Goal: Communication & Community: Answer question/provide support

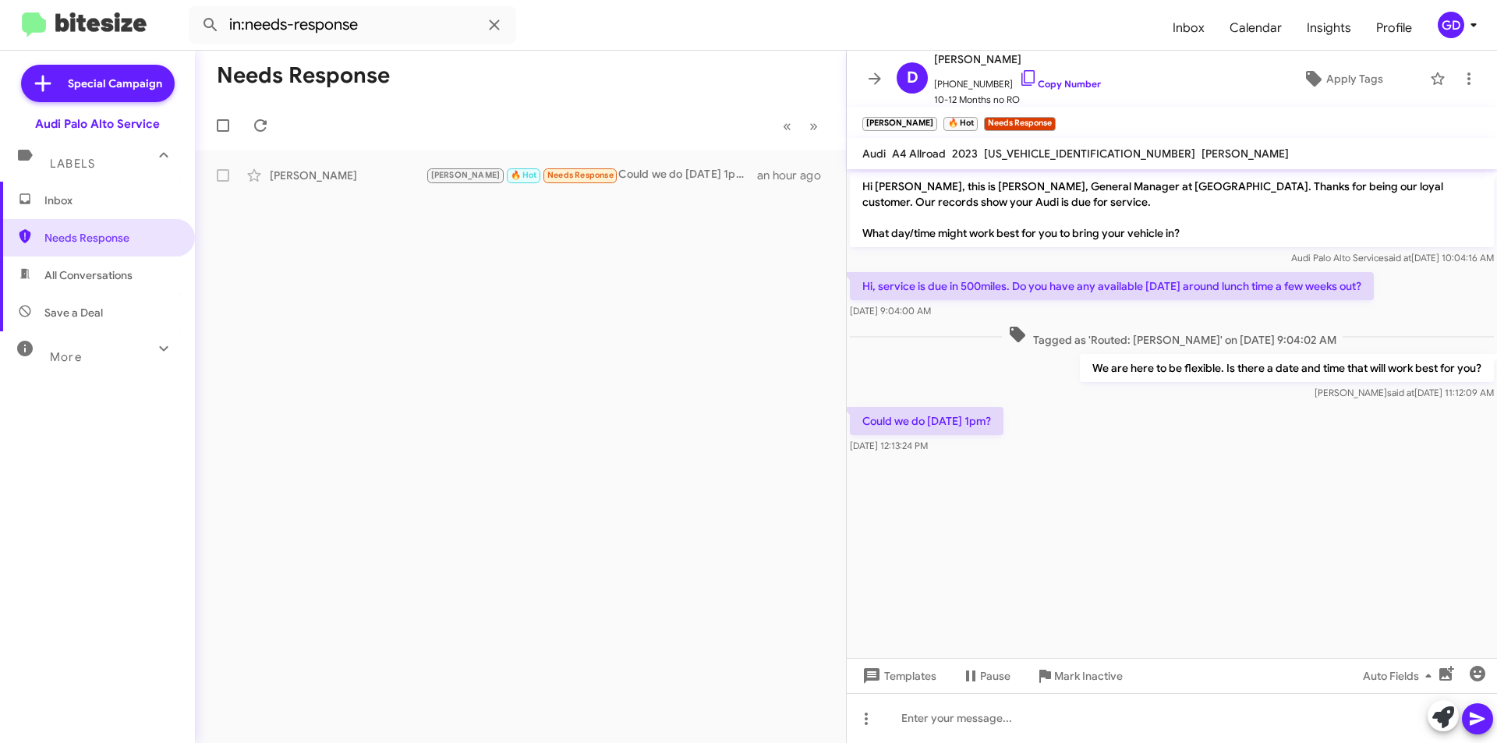
click at [65, 205] on span "Inbox" at bounding box center [110, 201] width 133 height 16
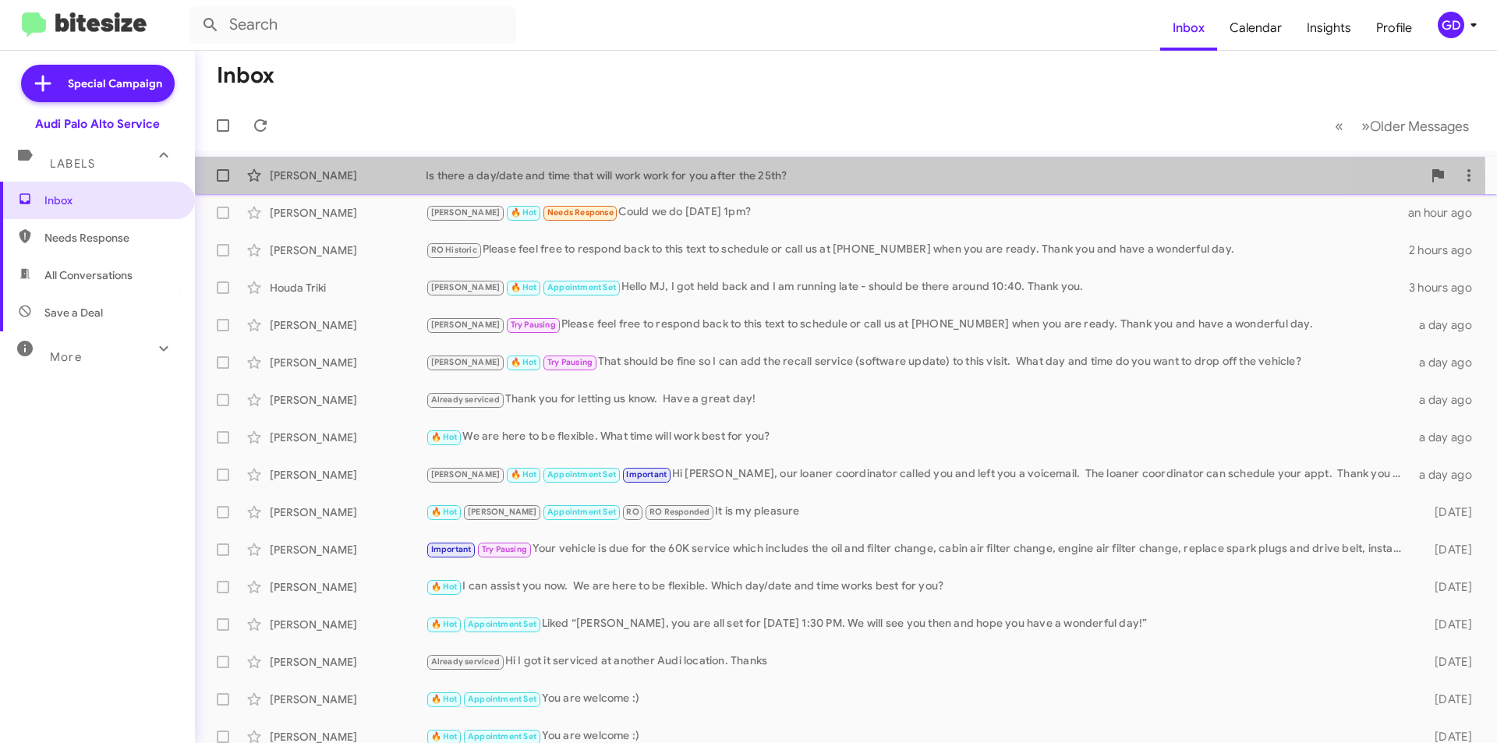
click at [327, 179] on div "[PERSON_NAME]" at bounding box center [348, 176] width 156 height 16
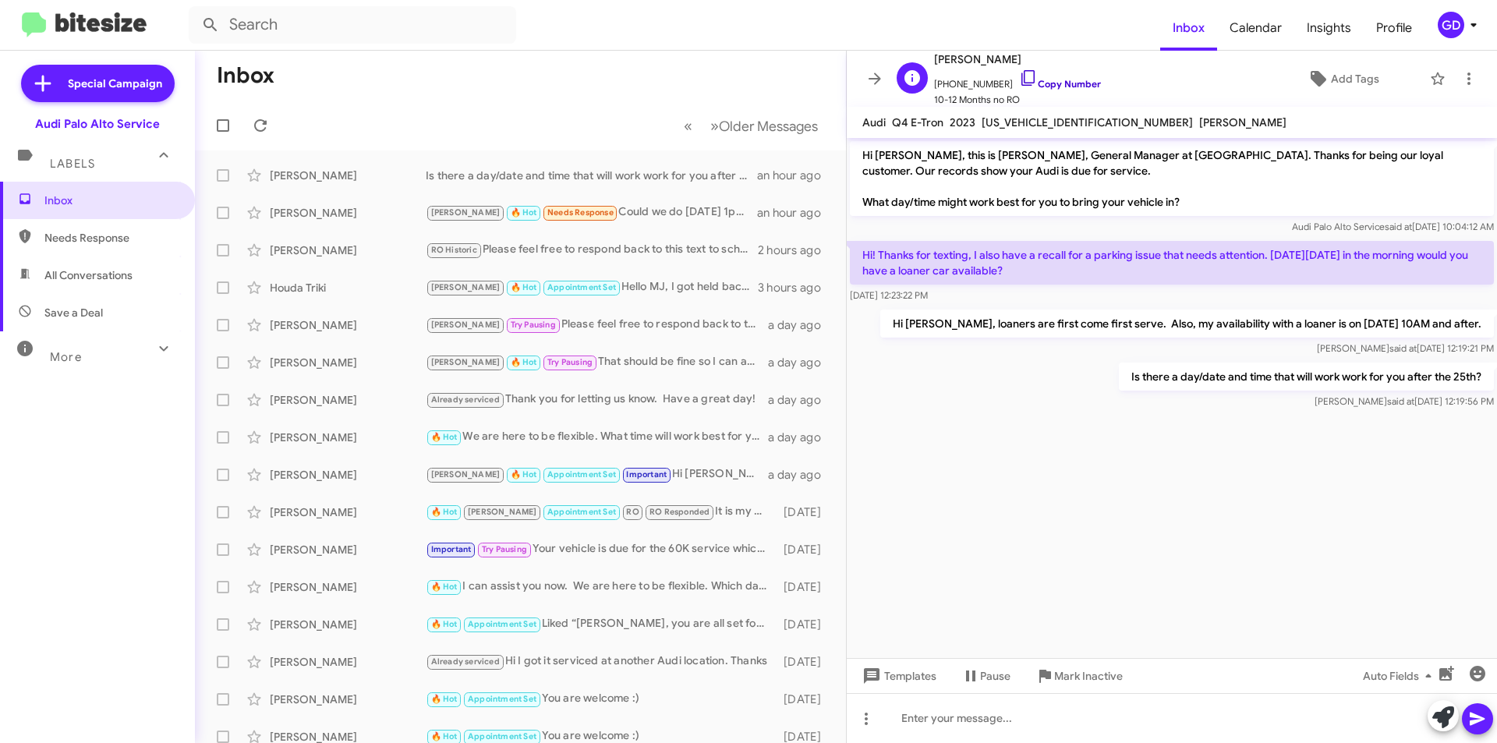
click at [1042, 82] on link "Copy Number" at bounding box center [1060, 84] width 82 height 12
click at [88, 240] on span "Needs Response" at bounding box center [110, 238] width 133 height 16
type input "in:needs-response"
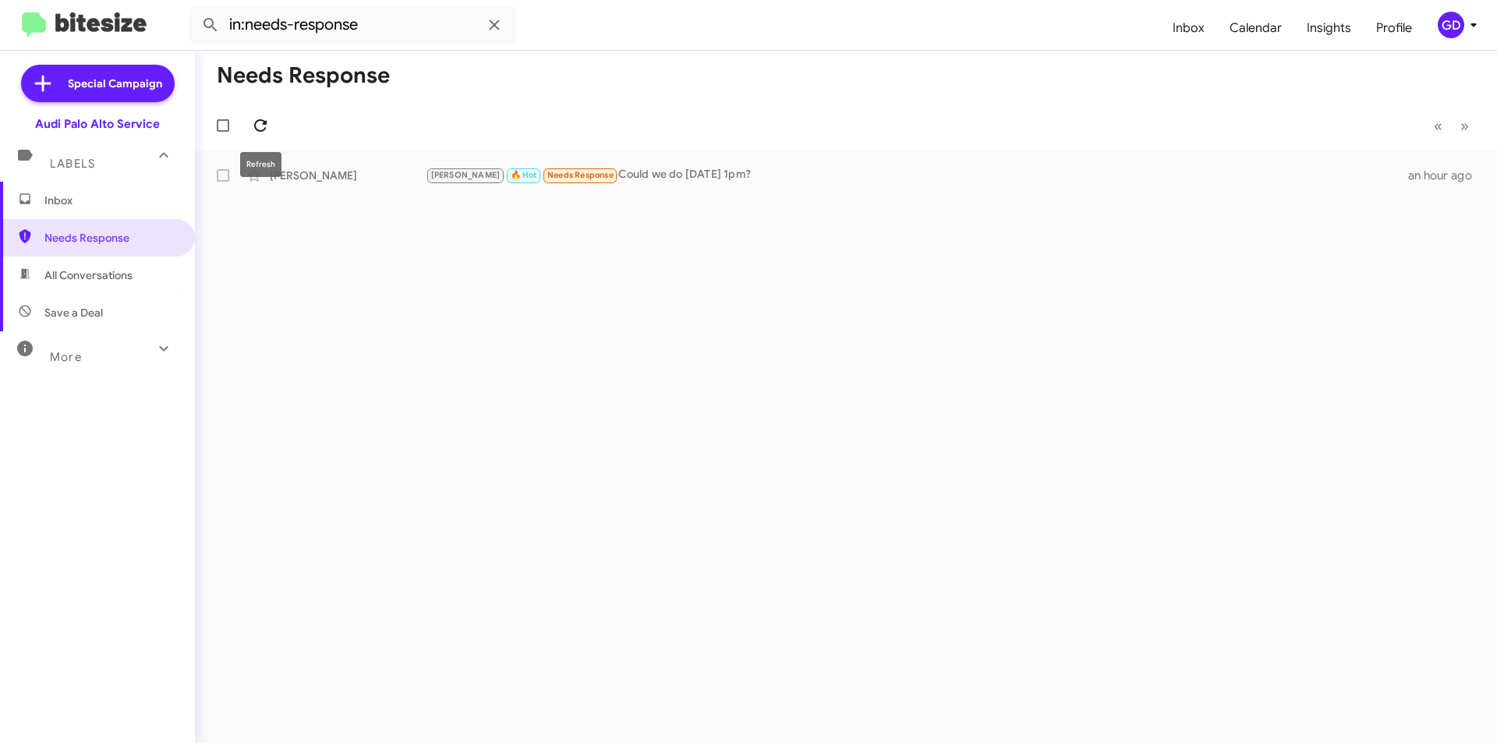
click at [266, 126] on icon at bounding box center [260, 125] width 19 height 19
click at [298, 180] on div "[PERSON_NAME]" at bounding box center [348, 176] width 156 height 16
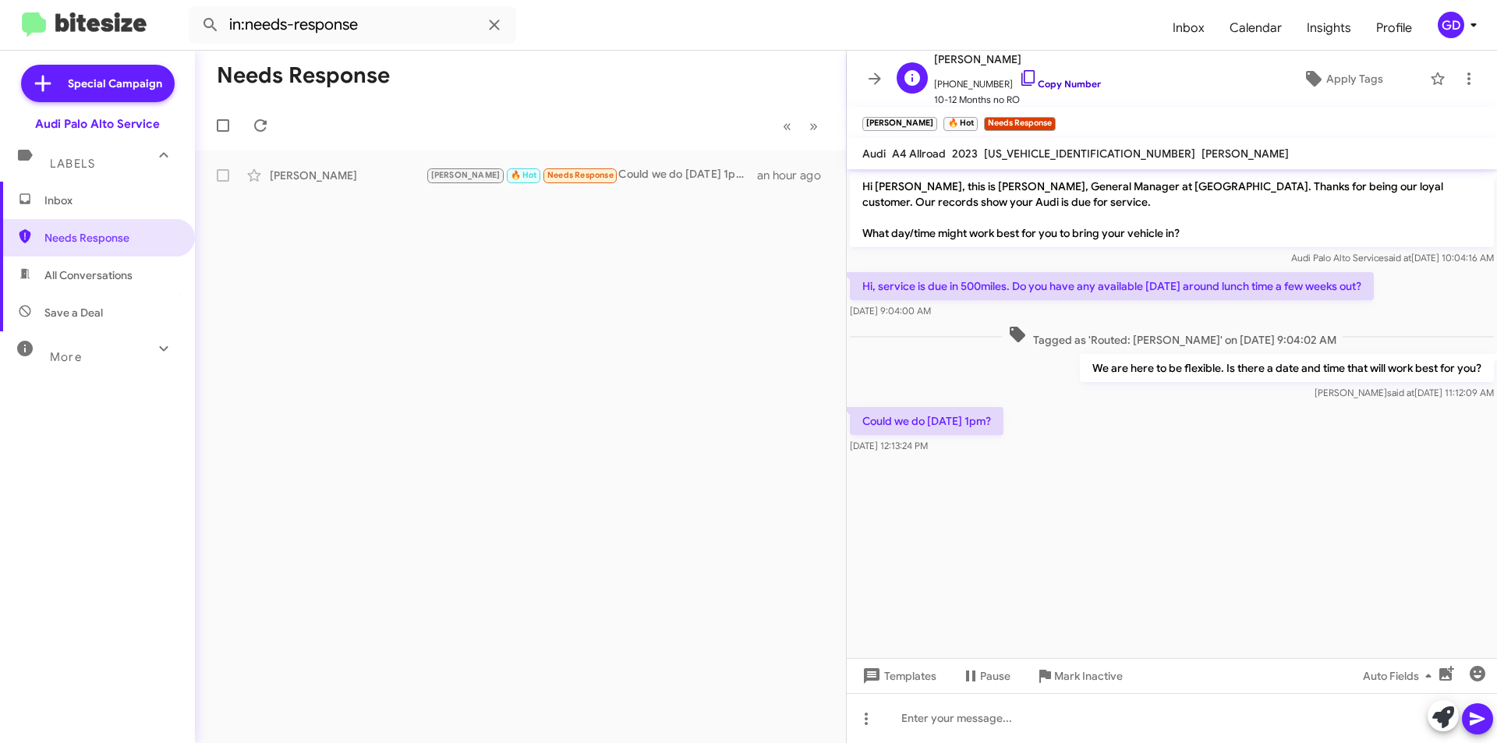
click at [1044, 83] on link "Copy Number" at bounding box center [1060, 84] width 82 height 12
click at [1050, 87] on link "Copy Number" at bounding box center [1060, 84] width 82 height 12
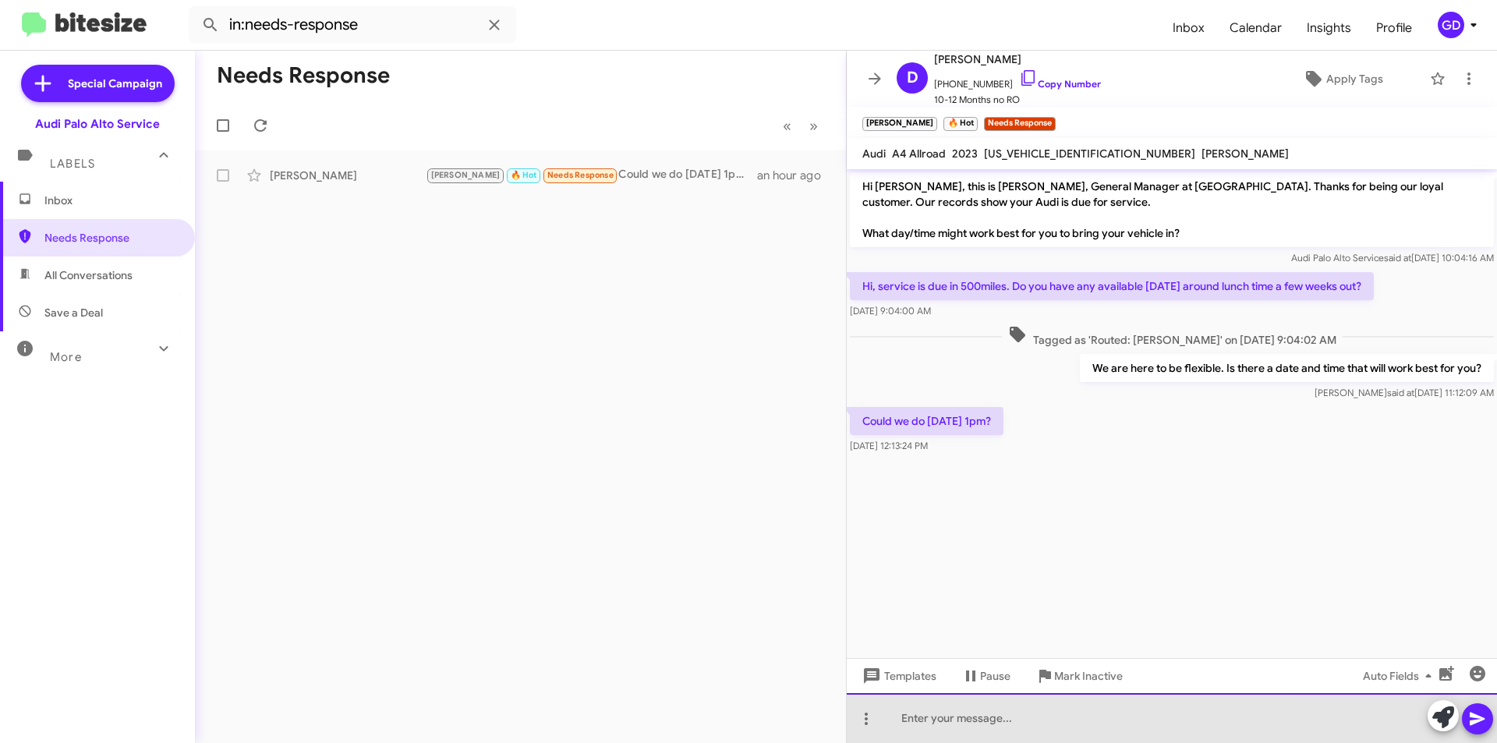
click at [900, 723] on div at bounding box center [1172, 718] width 650 height 50
paste div
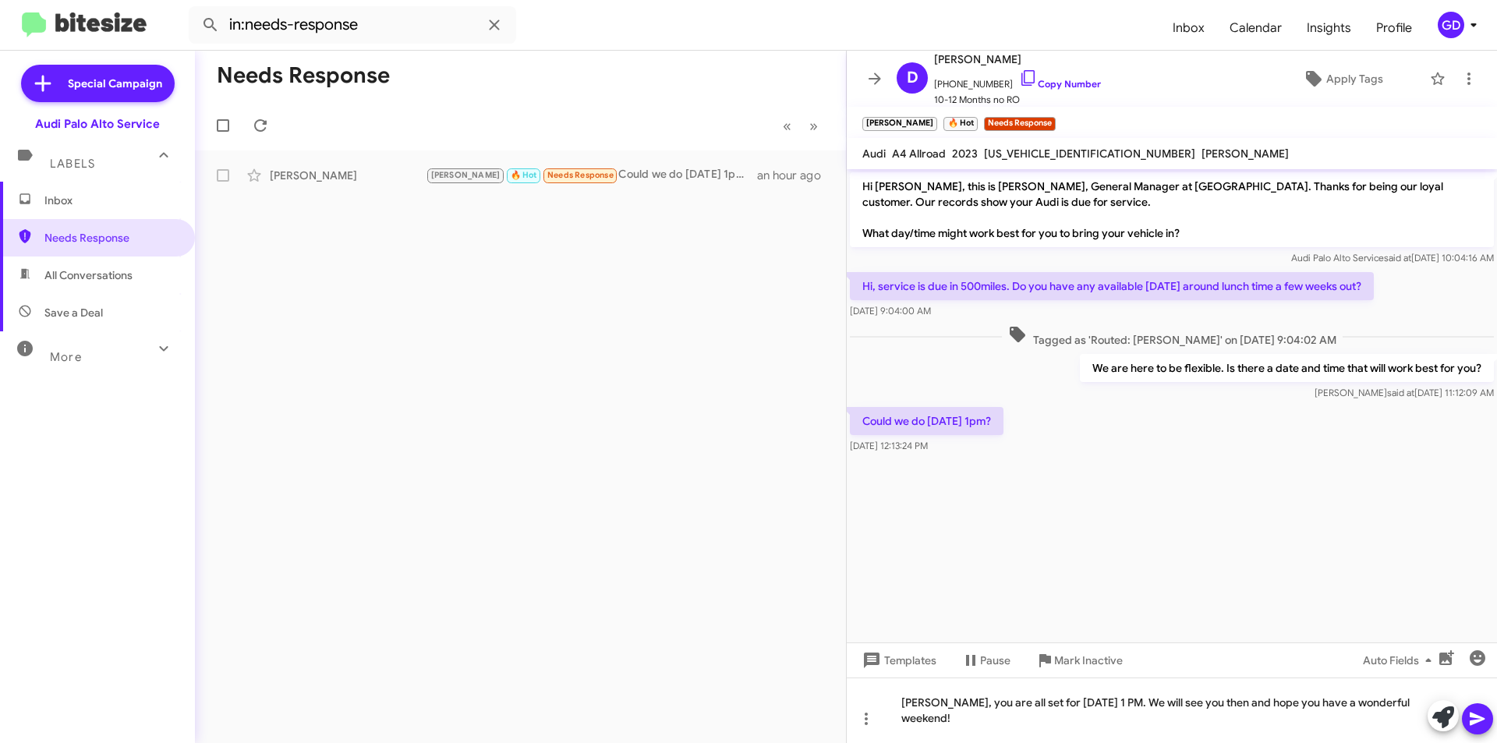
click at [1484, 717] on icon at bounding box center [1477, 718] width 19 height 19
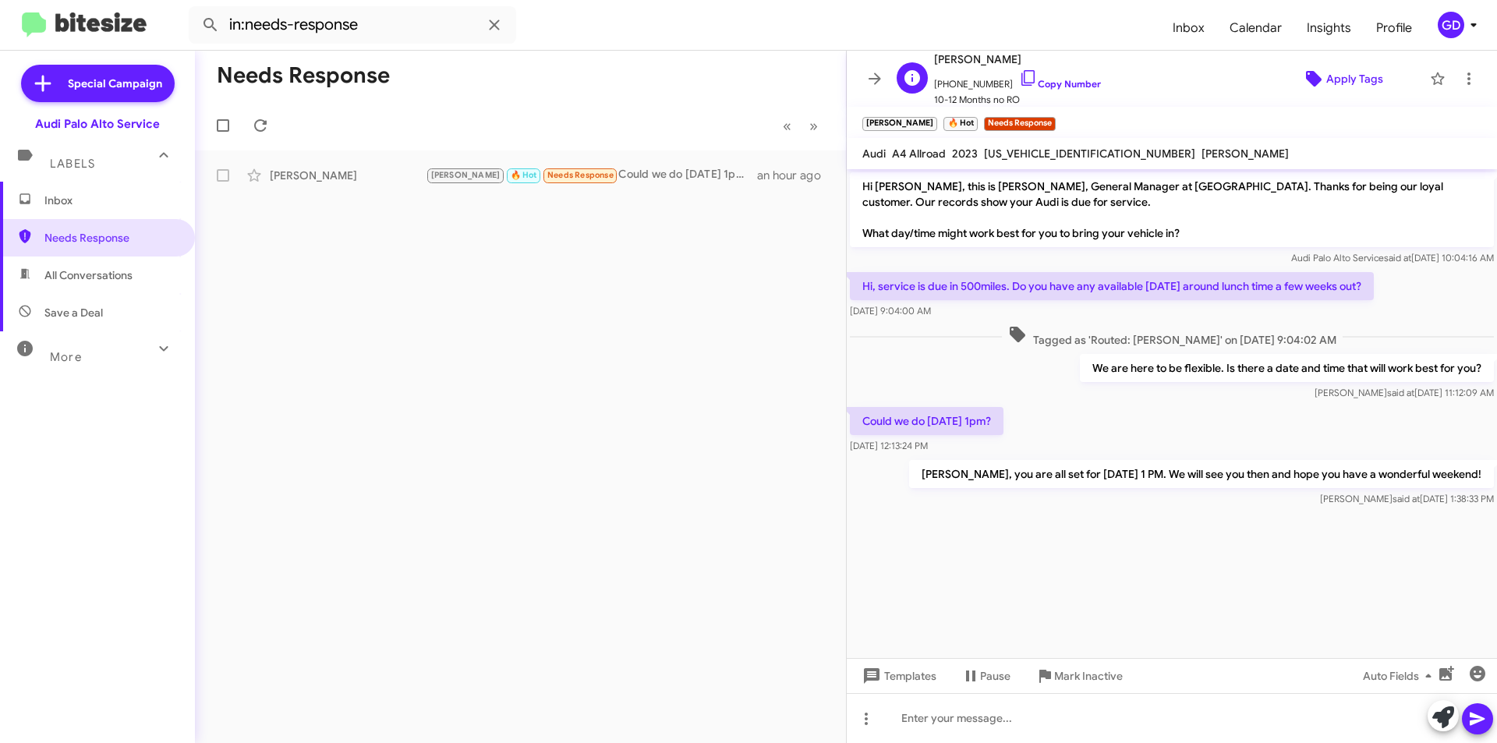
click at [1330, 80] on span "Apply Tags" at bounding box center [1354, 79] width 57 height 28
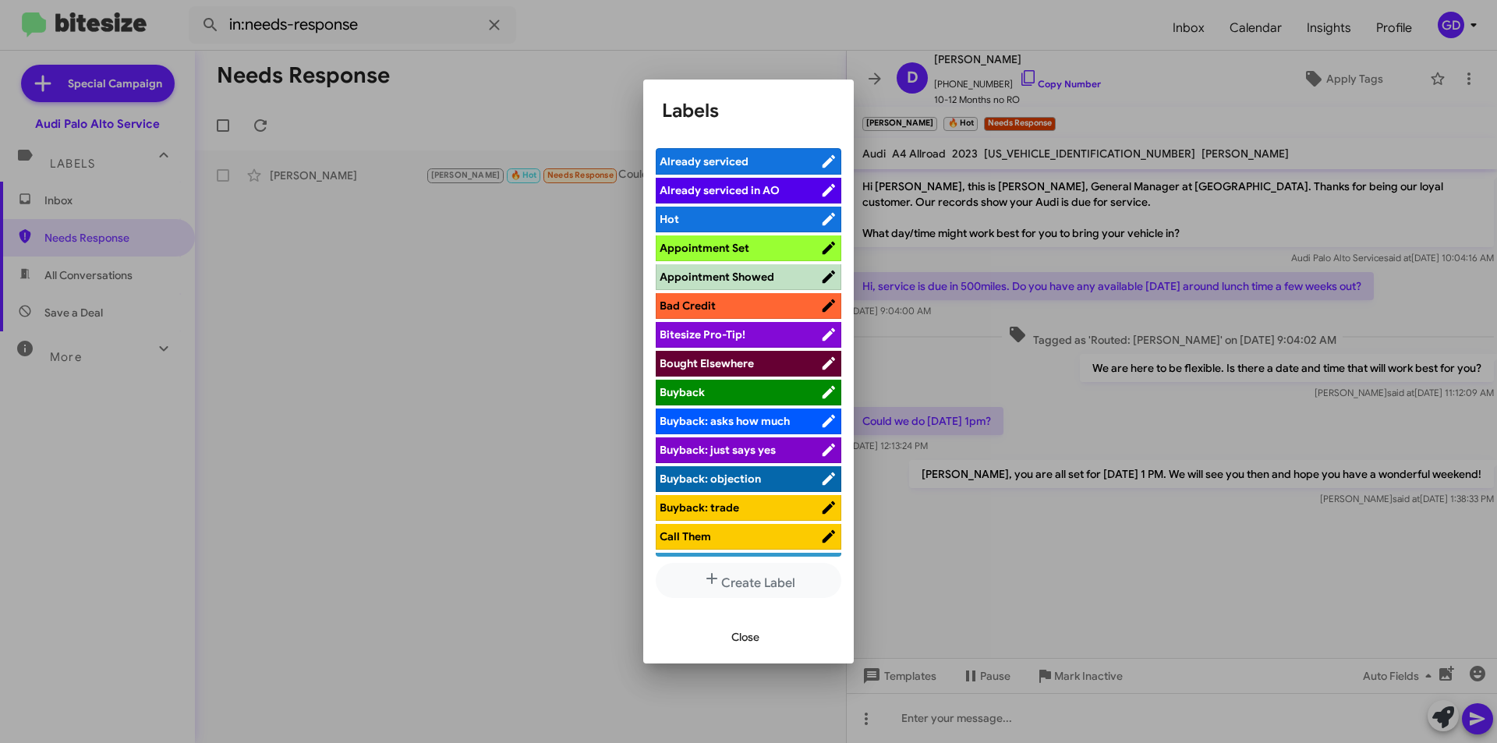
click at [741, 253] on span "Appointment Set" at bounding box center [705, 248] width 90 height 14
click at [745, 639] on span "Close" at bounding box center [745, 637] width 28 height 28
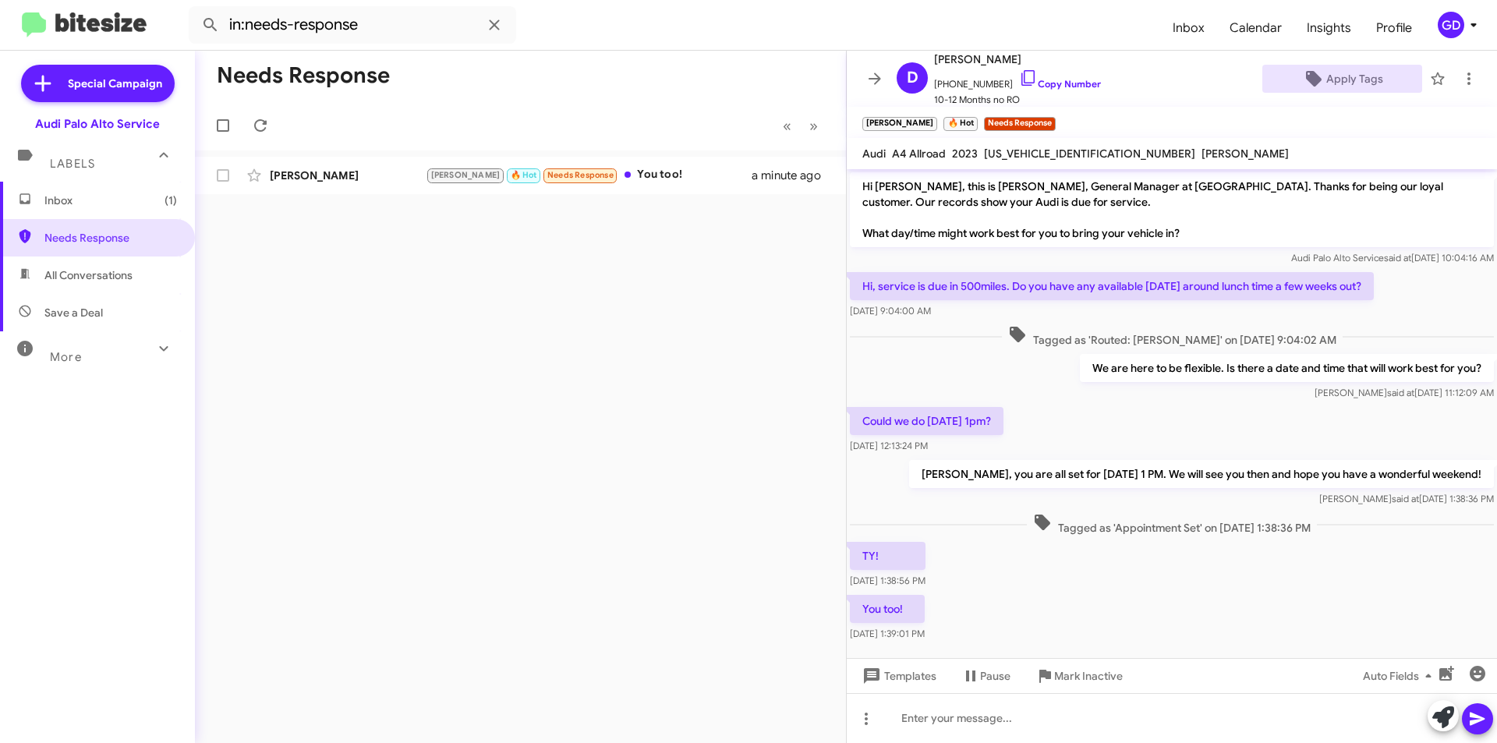
scroll to position [22, 0]
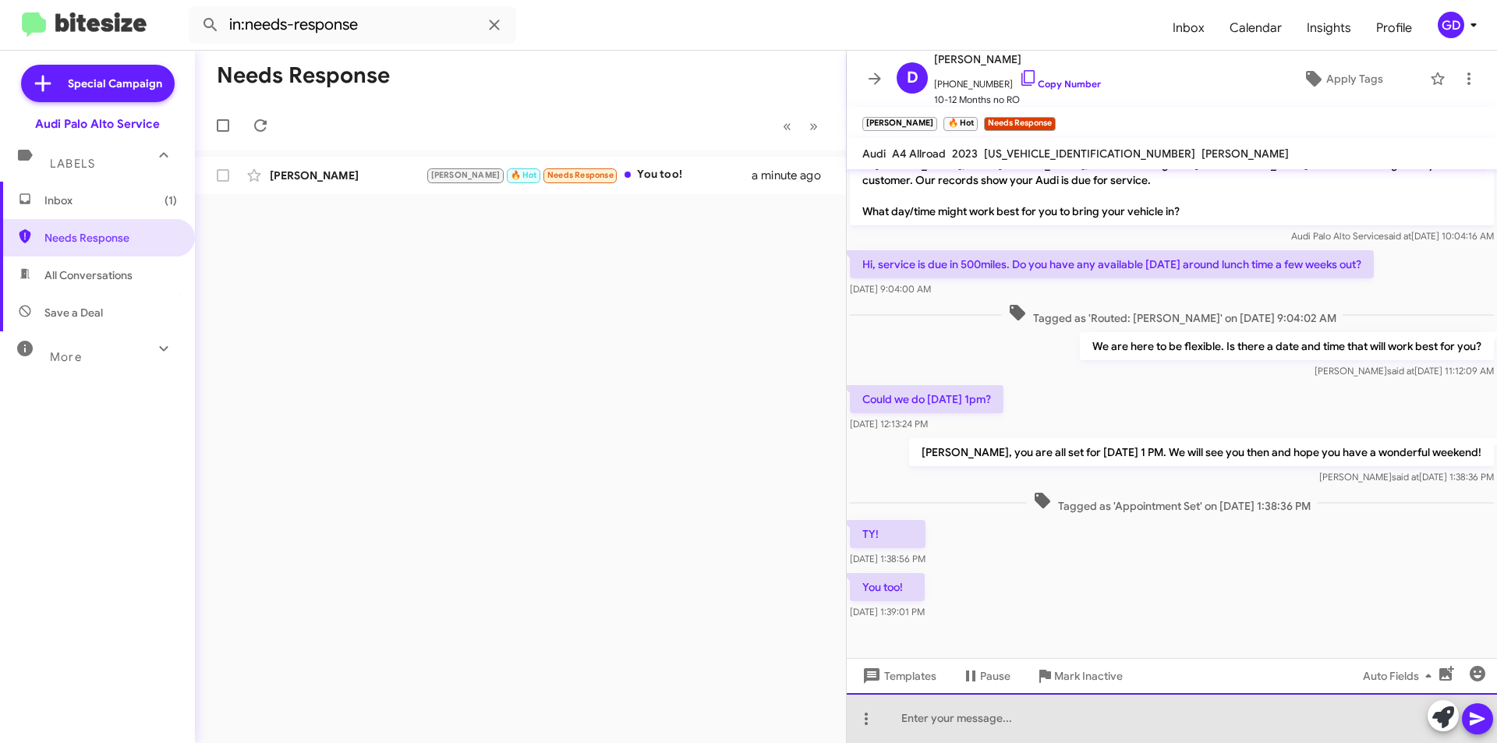
click at [935, 719] on div at bounding box center [1172, 718] width 650 height 50
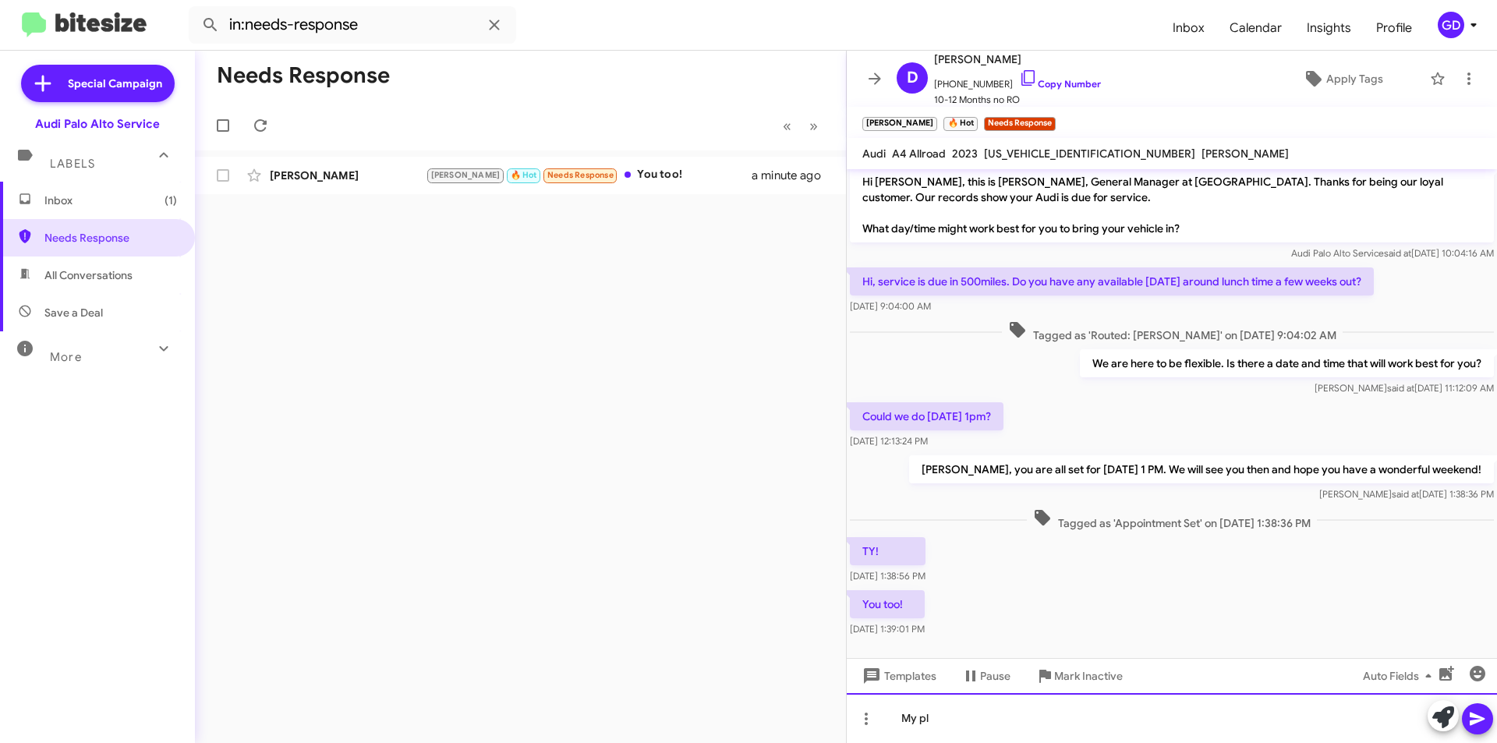
scroll to position [0, 0]
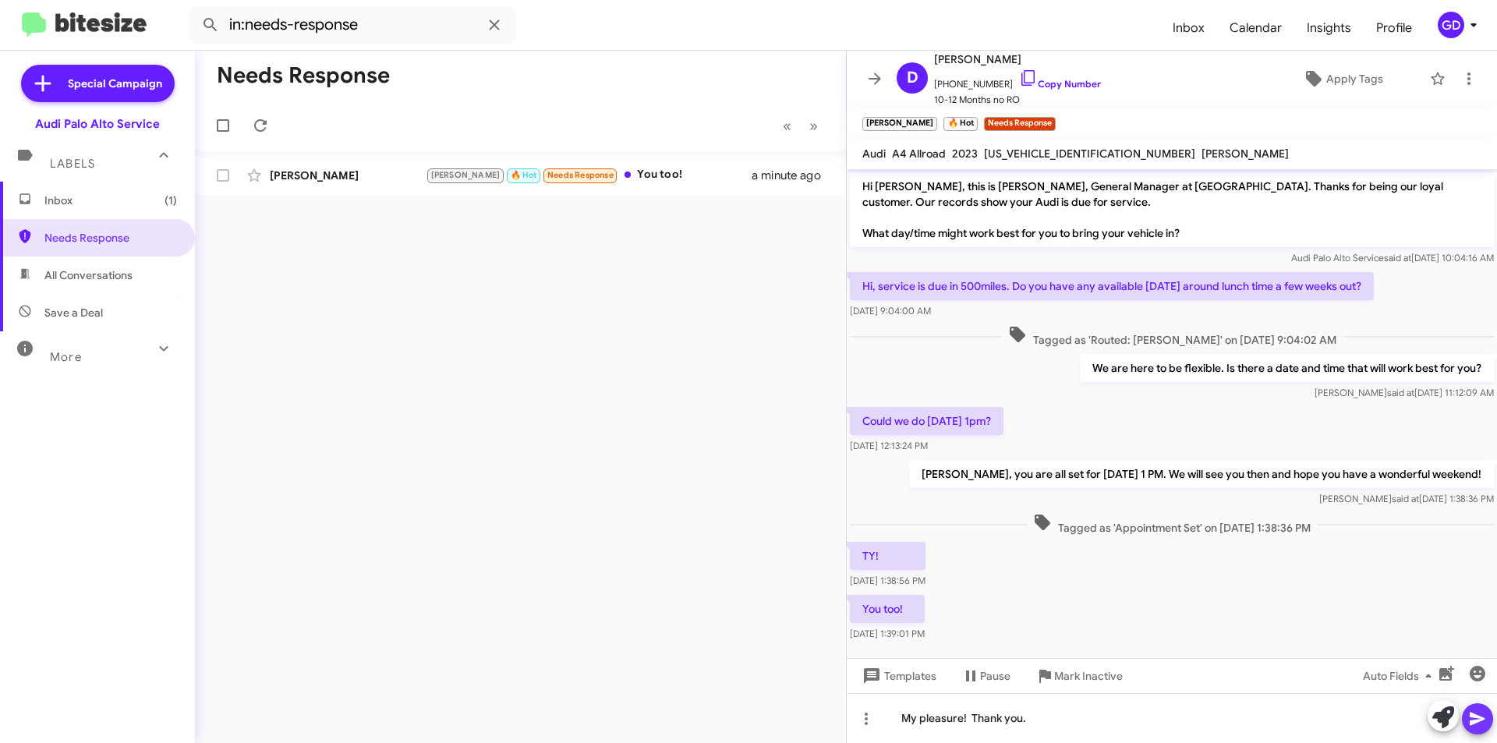
click at [1478, 720] on icon at bounding box center [1477, 719] width 15 height 13
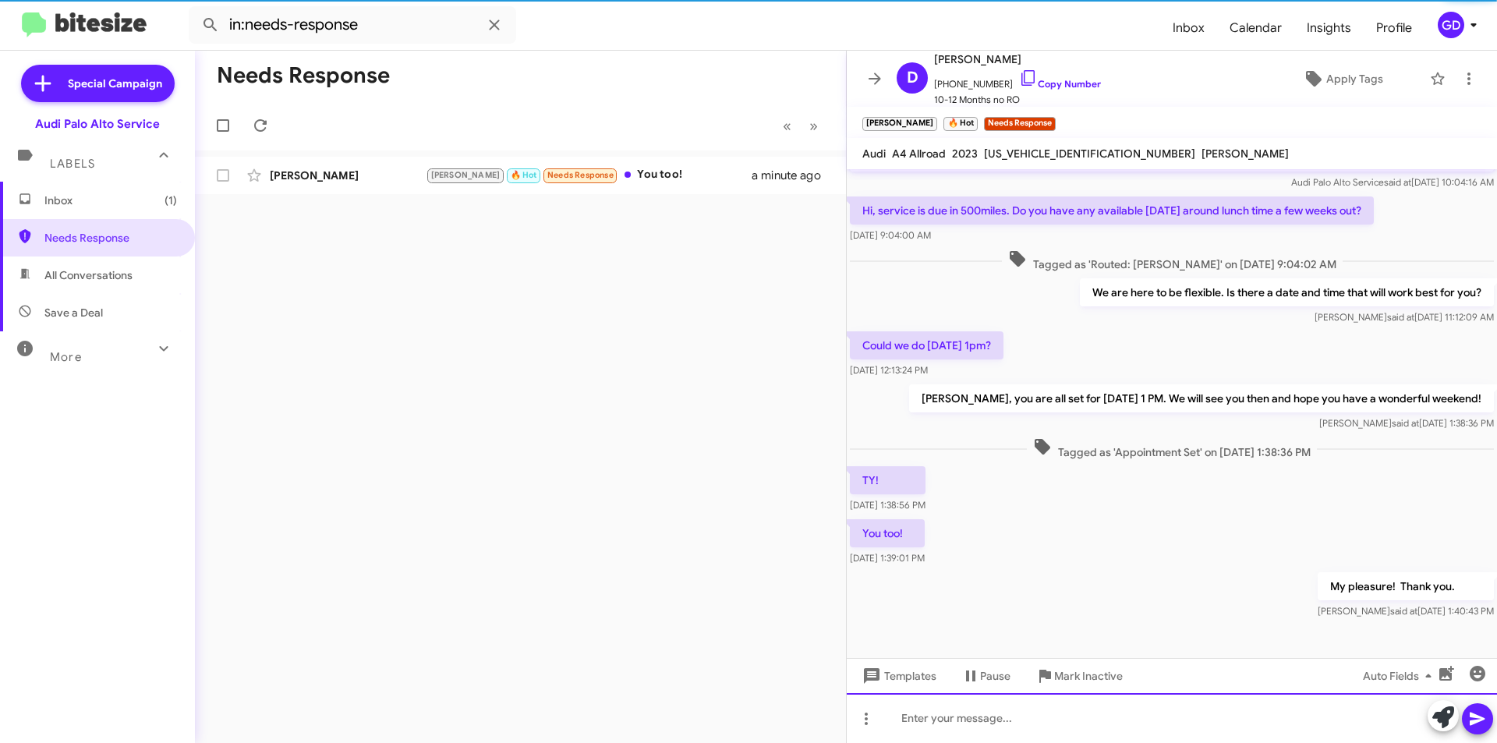
scroll to position [79, 0]
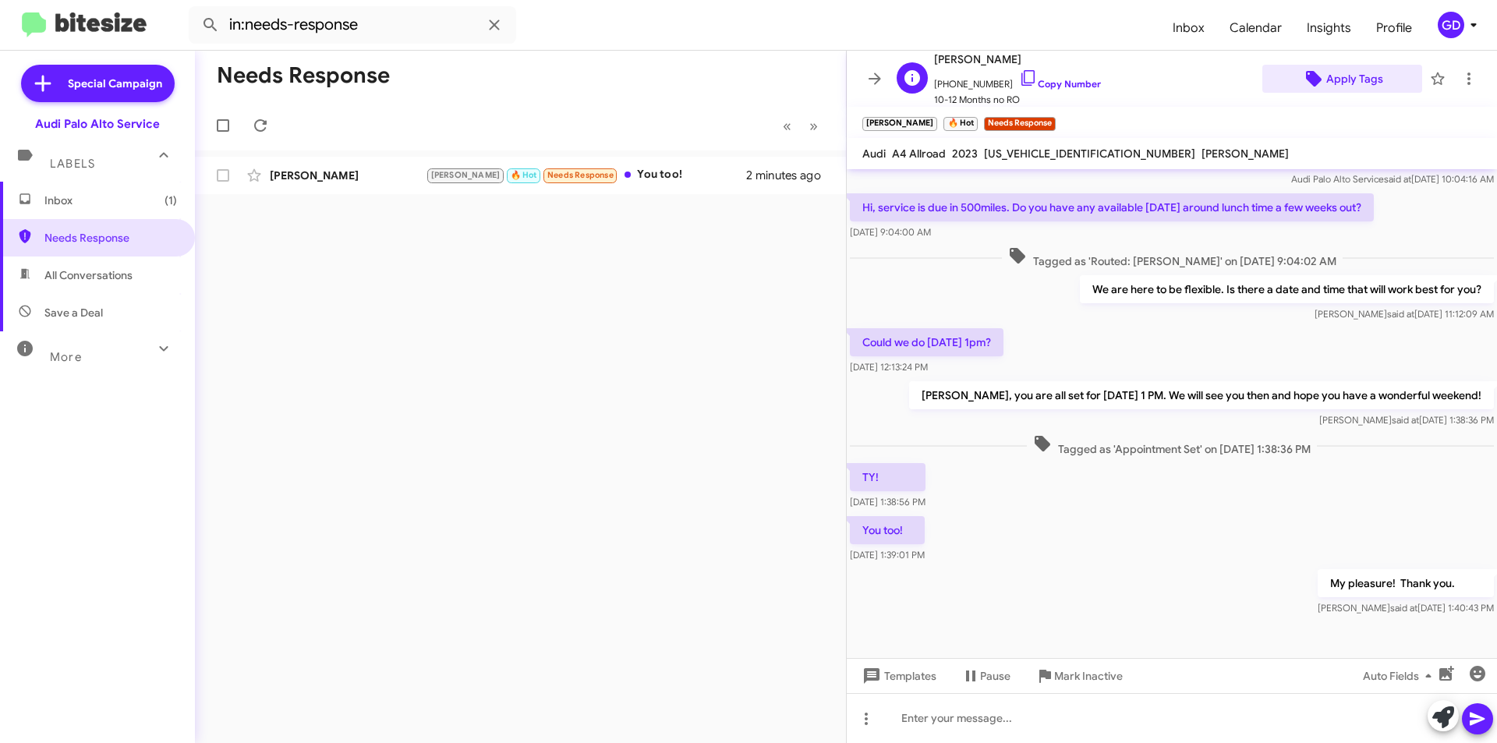
click at [1340, 85] on span "Apply Tags" at bounding box center [1354, 79] width 57 height 28
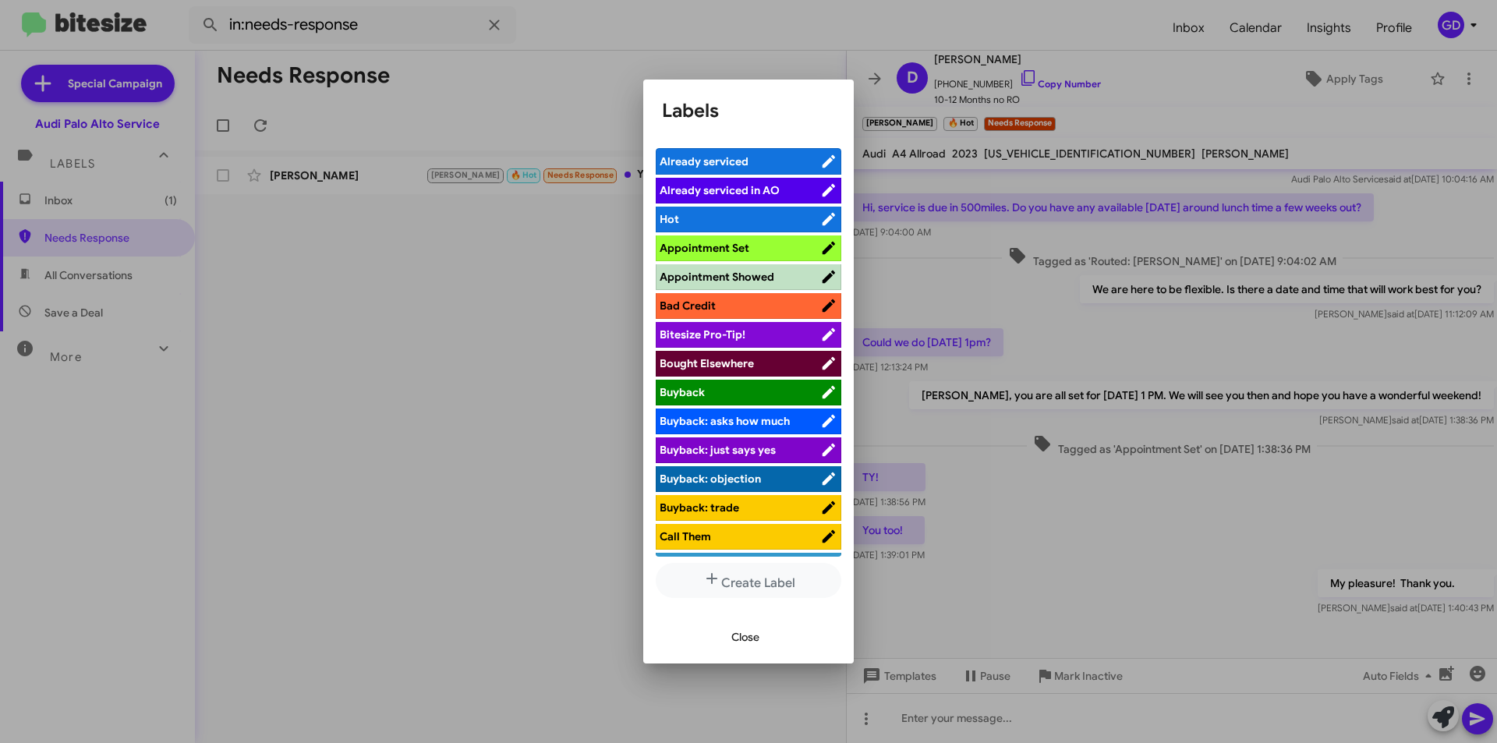
click at [710, 246] on span "Appointment Set" at bounding box center [705, 248] width 90 height 14
click at [751, 641] on span "Close" at bounding box center [745, 637] width 28 height 28
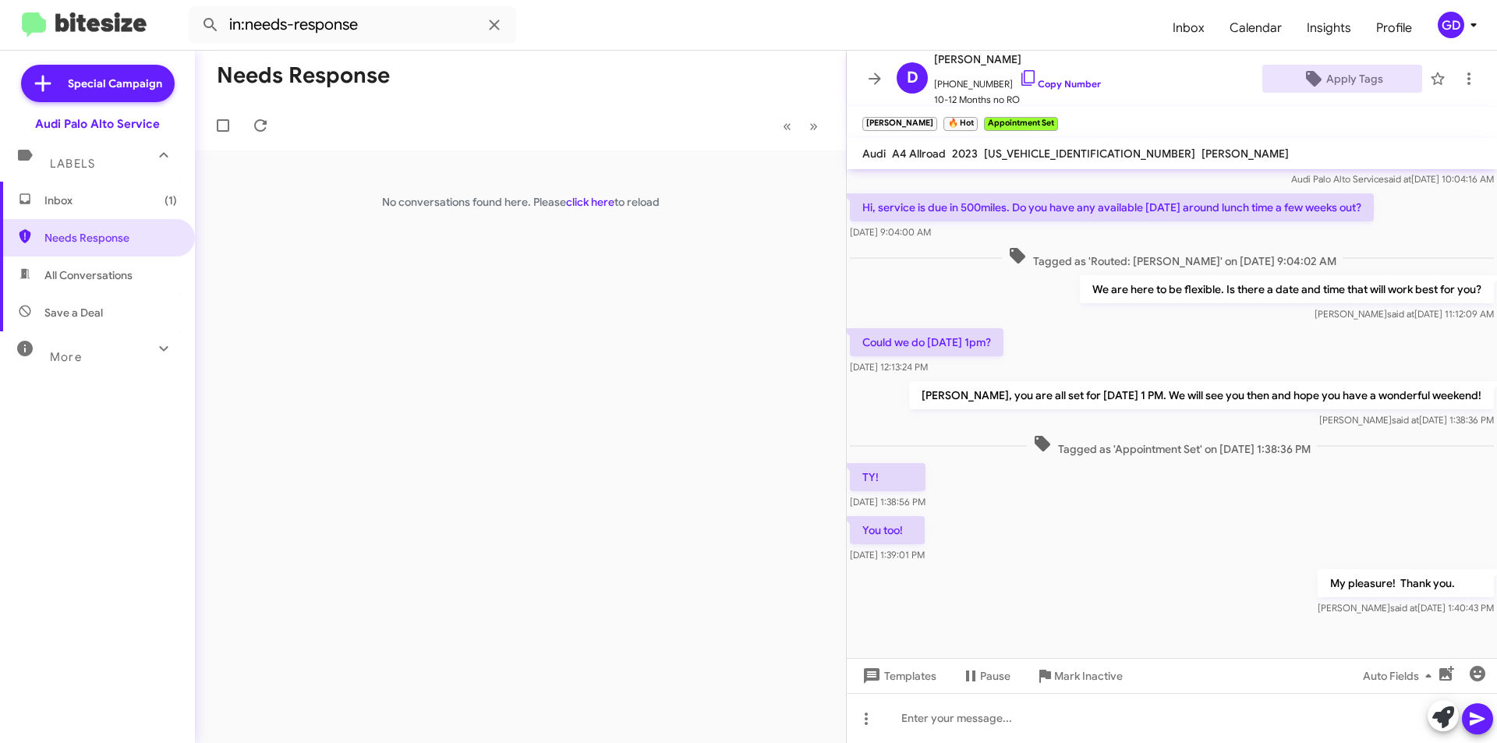
click at [98, 203] on span "Inbox (1)" at bounding box center [110, 201] width 133 height 16
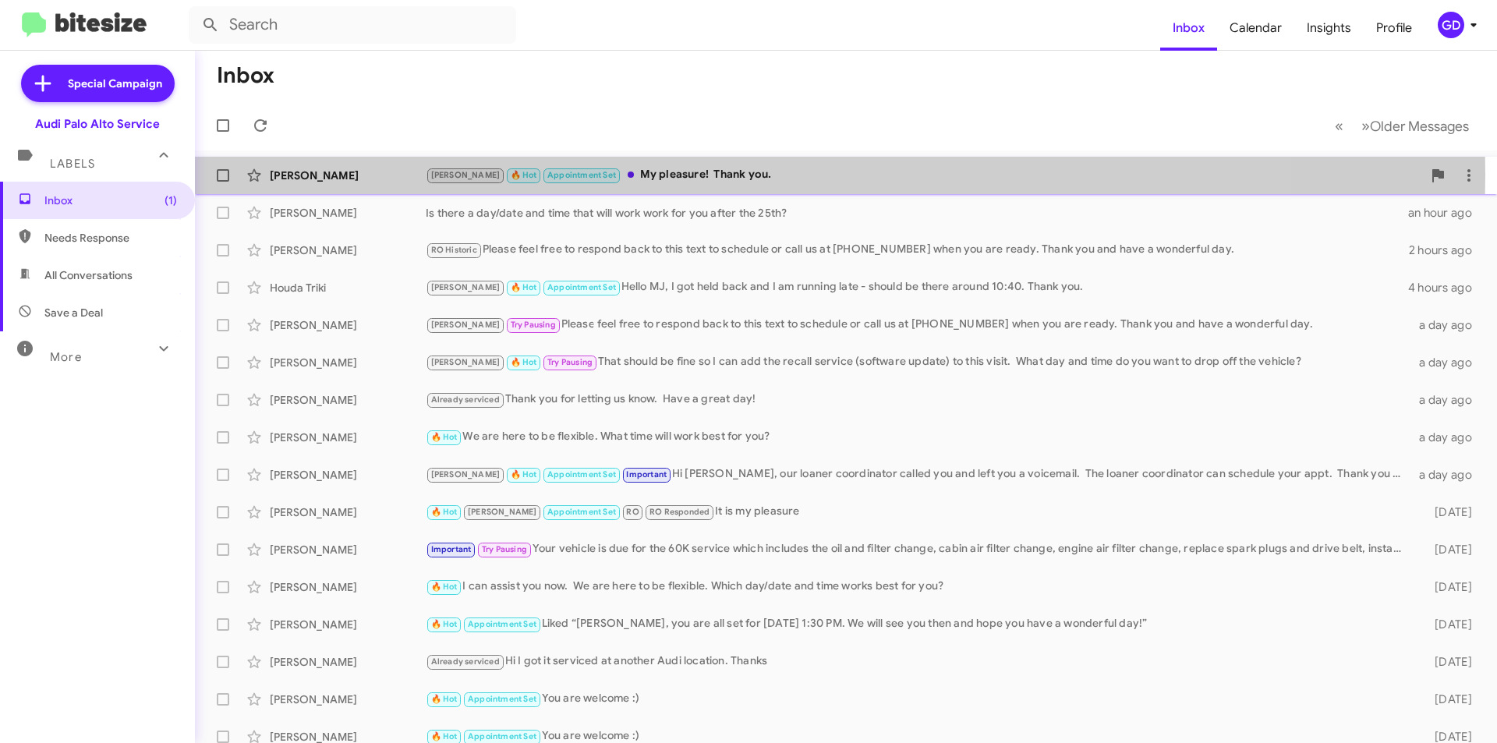
click at [695, 174] on div "[PERSON_NAME] 🔥 Hot Appointment Set My pleasure! Thank you." at bounding box center [924, 175] width 996 height 18
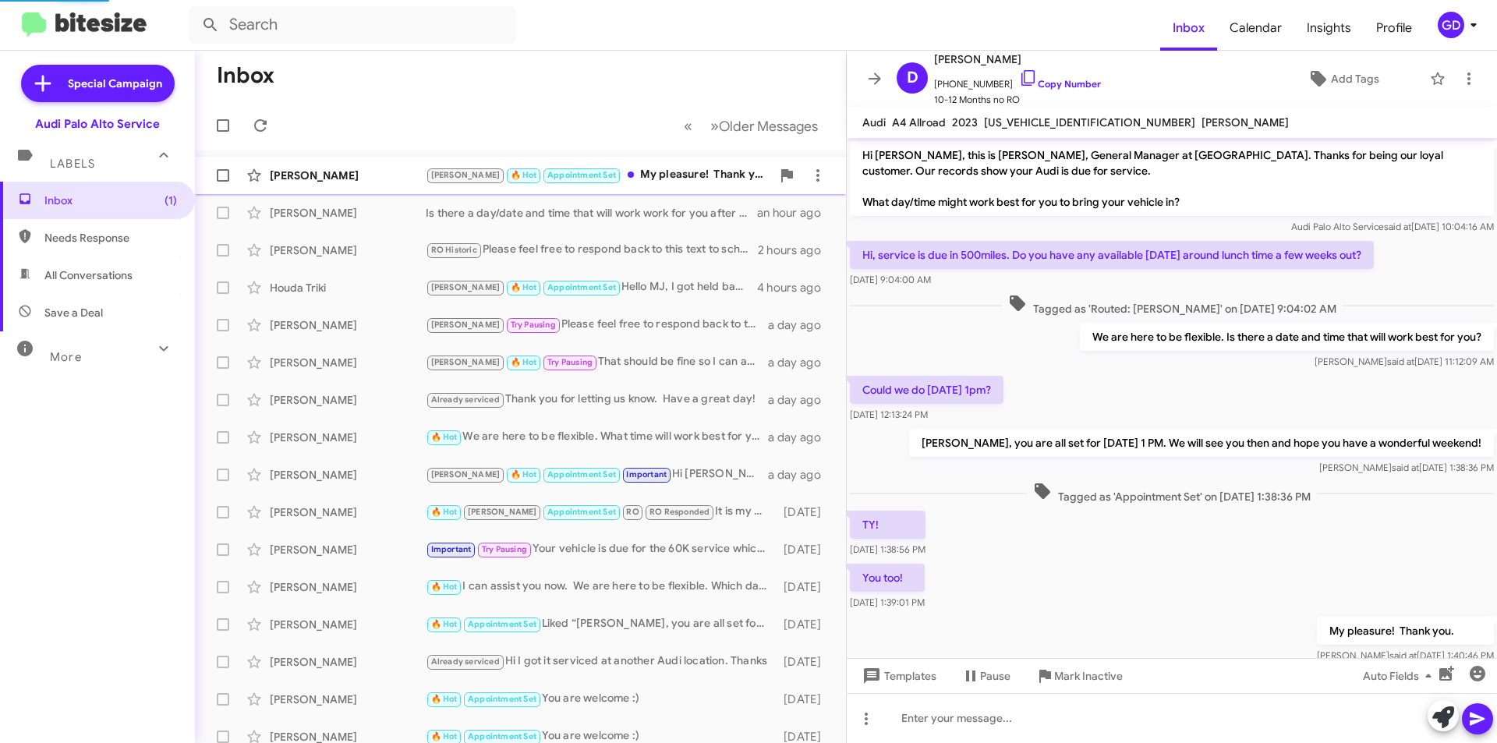
scroll to position [49, 0]
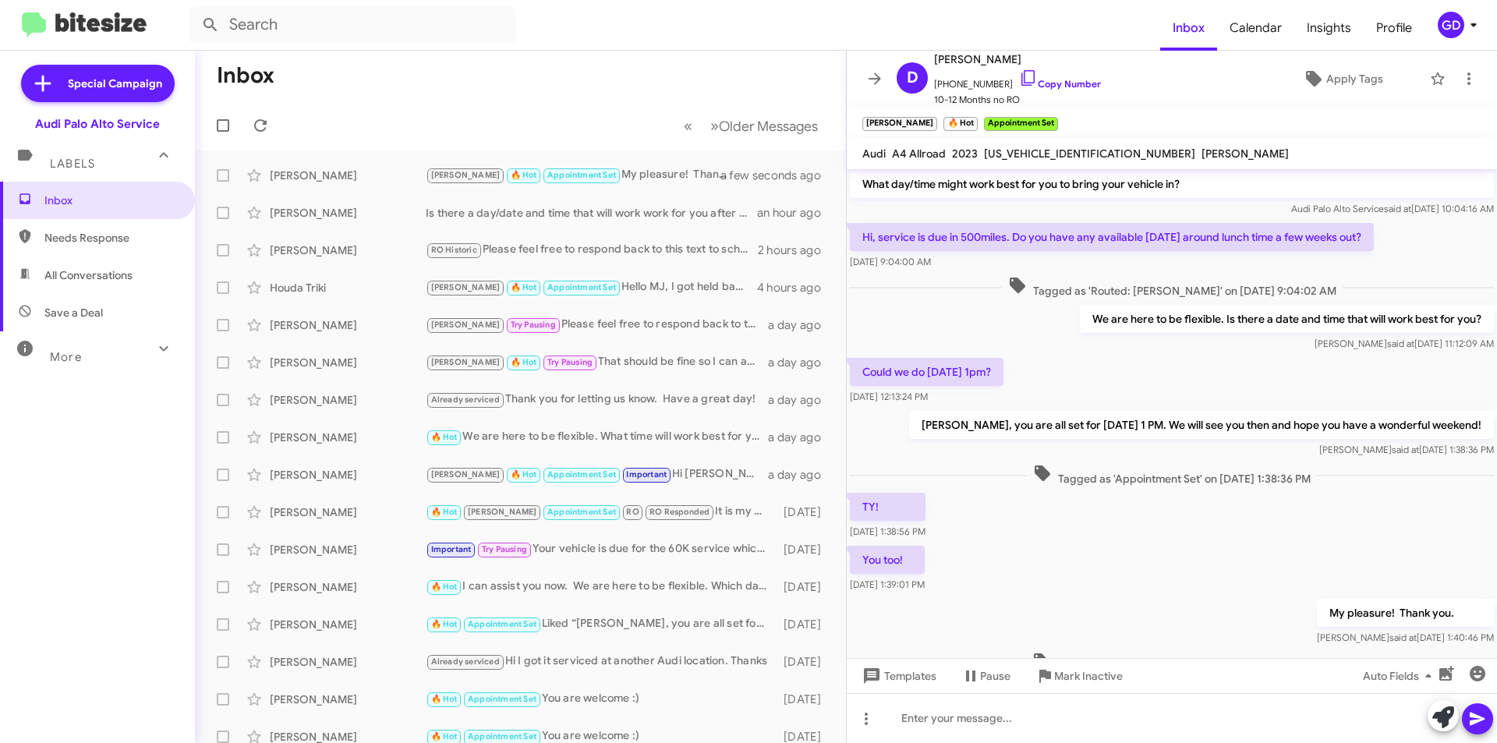
click at [87, 238] on span "Needs Response" at bounding box center [110, 238] width 133 height 16
type input "in:needs-response"
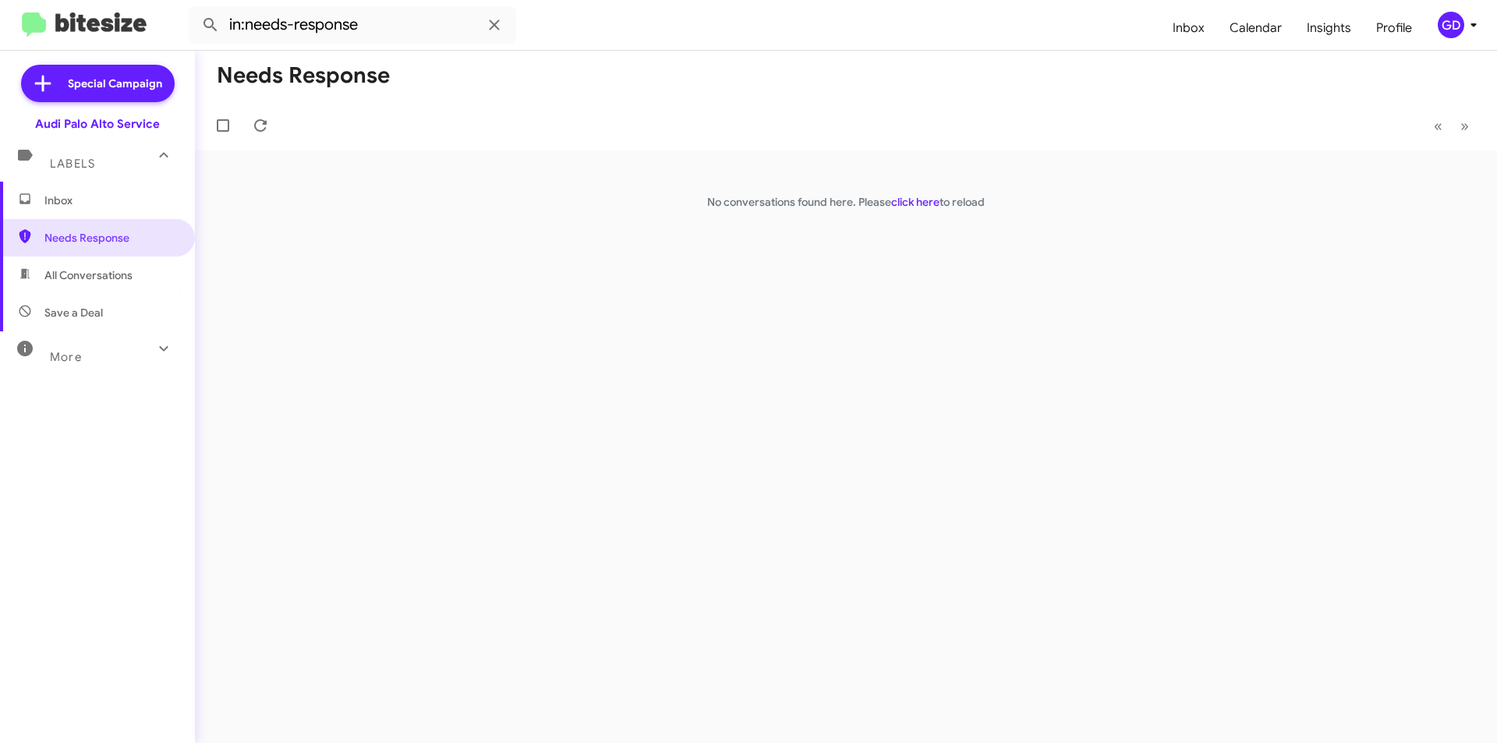
click at [278, 126] on mat-toolbar-row "« Previous » Next" at bounding box center [846, 126] width 1302 height 50
click at [264, 127] on icon at bounding box center [260, 125] width 19 height 19
